Goal: Task Accomplishment & Management: Use online tool/utility

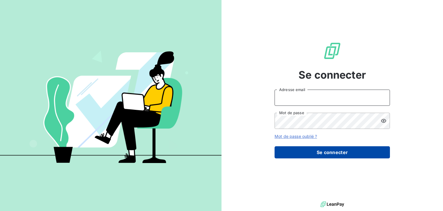
type input "[EMAIL_ADDRESS][DOMAIN_NAME]"
click at [307, 157] on button "Se connecter" at bounding box center [332, 152] width 115 height 12
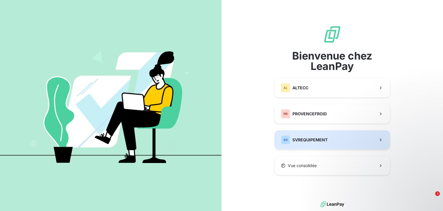
click at [332, 141] on button "SV SVREQUIPEMENT" at bounding box center [332, 139] width 115 height 19
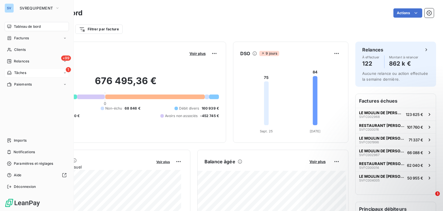
click at [14, 73] on span "Tâches" at bounding box center [20, 72] width 12 height 5
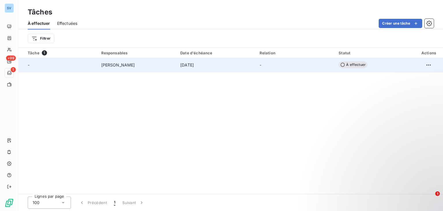
click at [130, 63] on span "[PERSON_NAME]" at bounding box center [118, 65] width 34 height 6
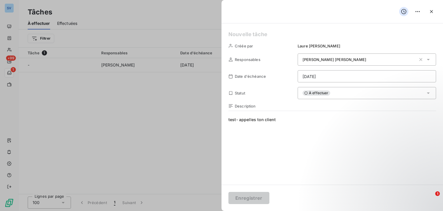
click at [256, 34] on h5 at bounding box center [332, 34] width 208 height 8
click at [322, 87] on div "À effectuer" at bounding box center [367, 93] width 138 height 12
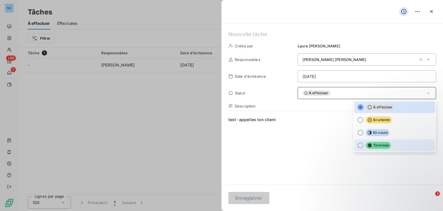
click at [372, 143] on span "Terminée" at bounding box center [378, 145] width 25 height 7
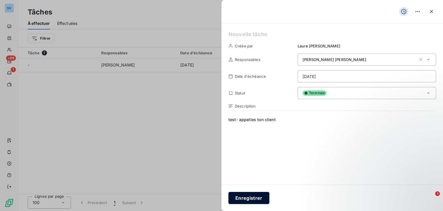
click at [254, 196] on button "Enregistrer" at bounding box center [248, 198] width 41 height 12
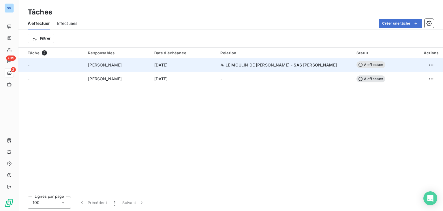
click at [273, 66] on span "LE MOULIN DE [PERSON_NAME] - SAS [PERSON_NAME]" at bounding box center [281, 65] width 111 height 6
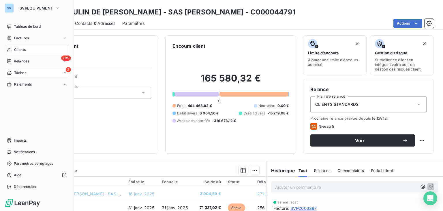
click at [17, 72] on span "Tâches" at bounding box center [20, 72] width 12 height 5
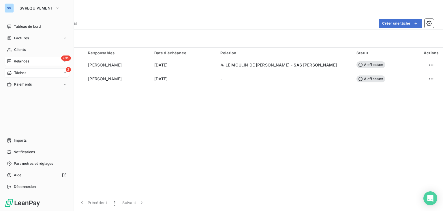
click at [44, 58] on div "+99 Relances" at bounding box center [37, 61] width 64 height 9
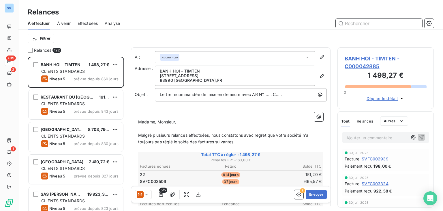
scroll to position [5, 5]
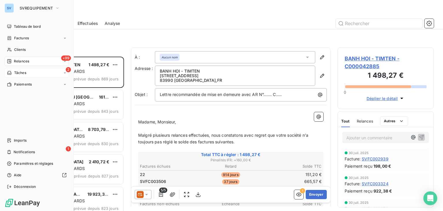
click at [20, 70] on span "Tâches" at bounding box center [20, 72] width 12 height 5
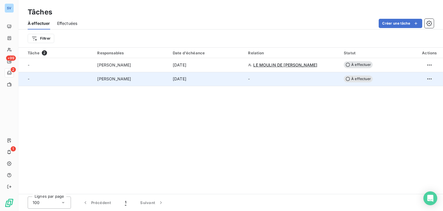
click at [350, 78] on icon at bounding box center [348, 78] width 5 height 5
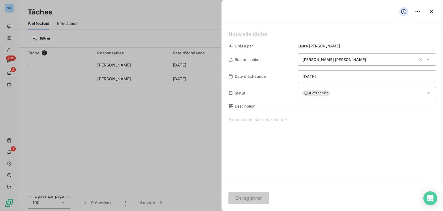
click at [328, 93] on span "À effectuer" at bounding box center [317, 92] width 28 height 5
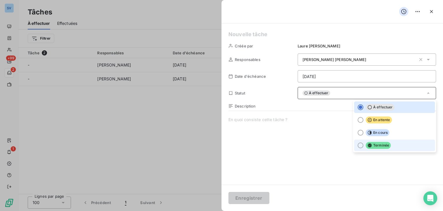
click at [377, 144] on span "Terminée" at bounding box center [378, 145] width 25 height 7
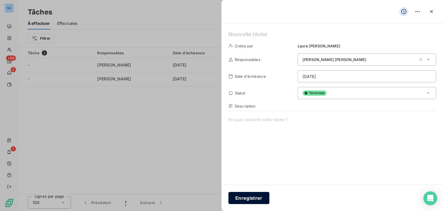
click at [247, 197] on button "Enregistrer" at bounding box center [248, 198] width 41 height 12
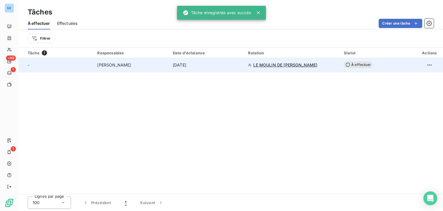
click at [349, 62] on td "À effectuer" at bounding box center [377, 65] width 75 height 14
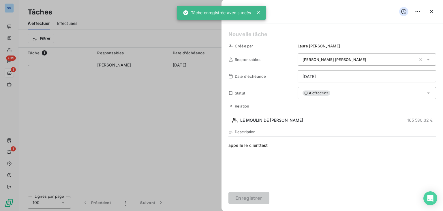
click at [143, 152] on div at bounding box center [221, 105] width 443 height 211
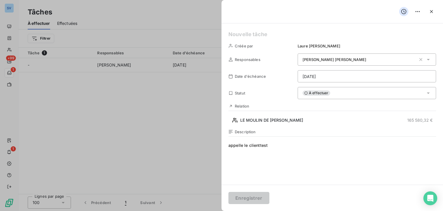
click at [132, 115] on div at bounding box center [221, 105] width 443 height 211
click at [434, 13] on icon "button" at bounding box center [432, 12] width 6 height 6
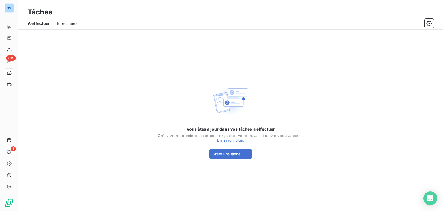
click at [57, 25] on span "Effectuées" at bounding box center [67, 23] width 20 height 6
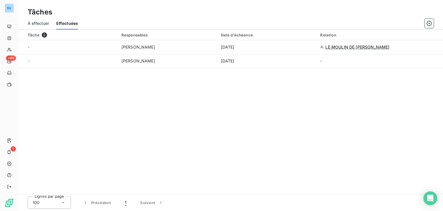
click at [47, 22] on span "À effectuer" at bounding box center [39, 23] width 22 height 6
